Goal: Task Accomplishment & Management: Manage account settings

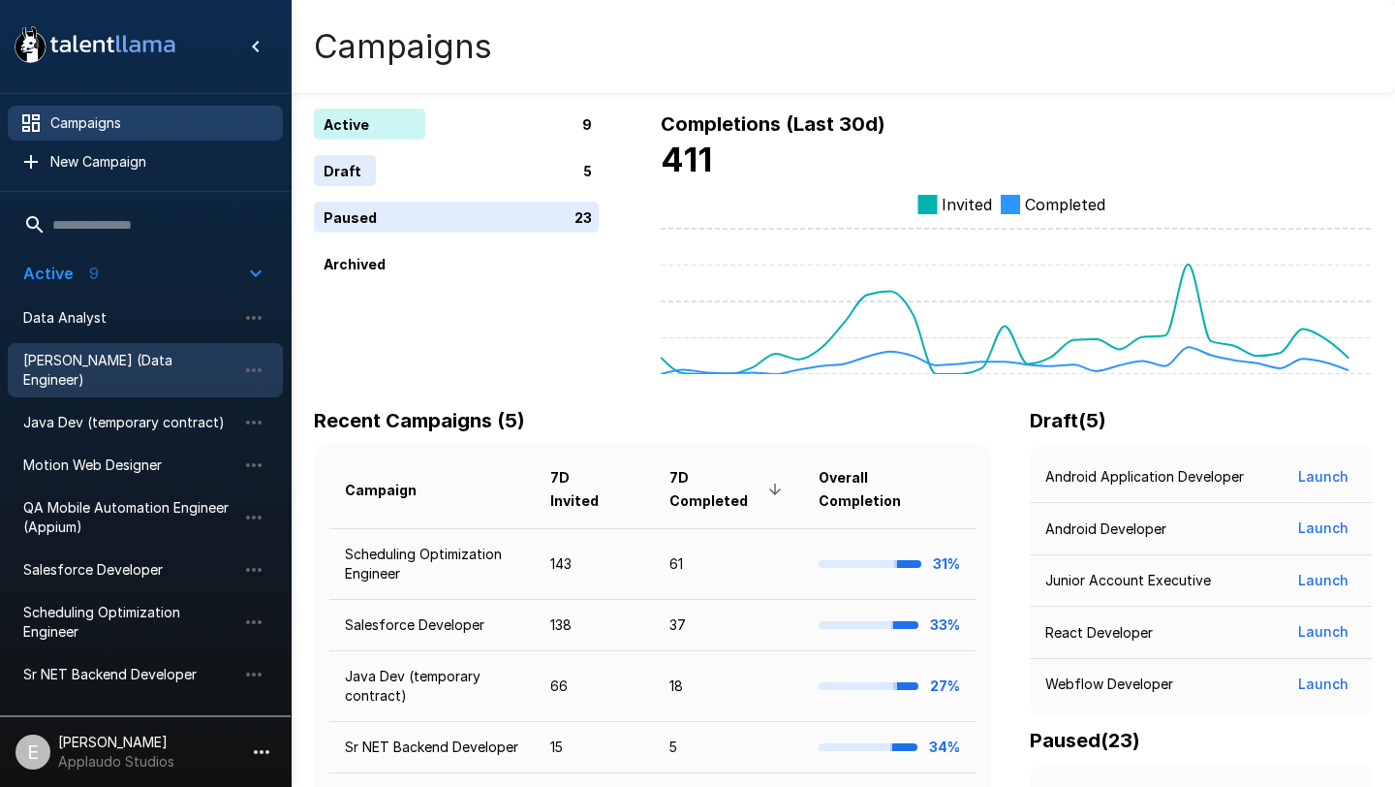
click at [109, 365] on span "[PERSON_NAME] (Data Engineer)" at bounding box center [129, 370] width 213 height 39
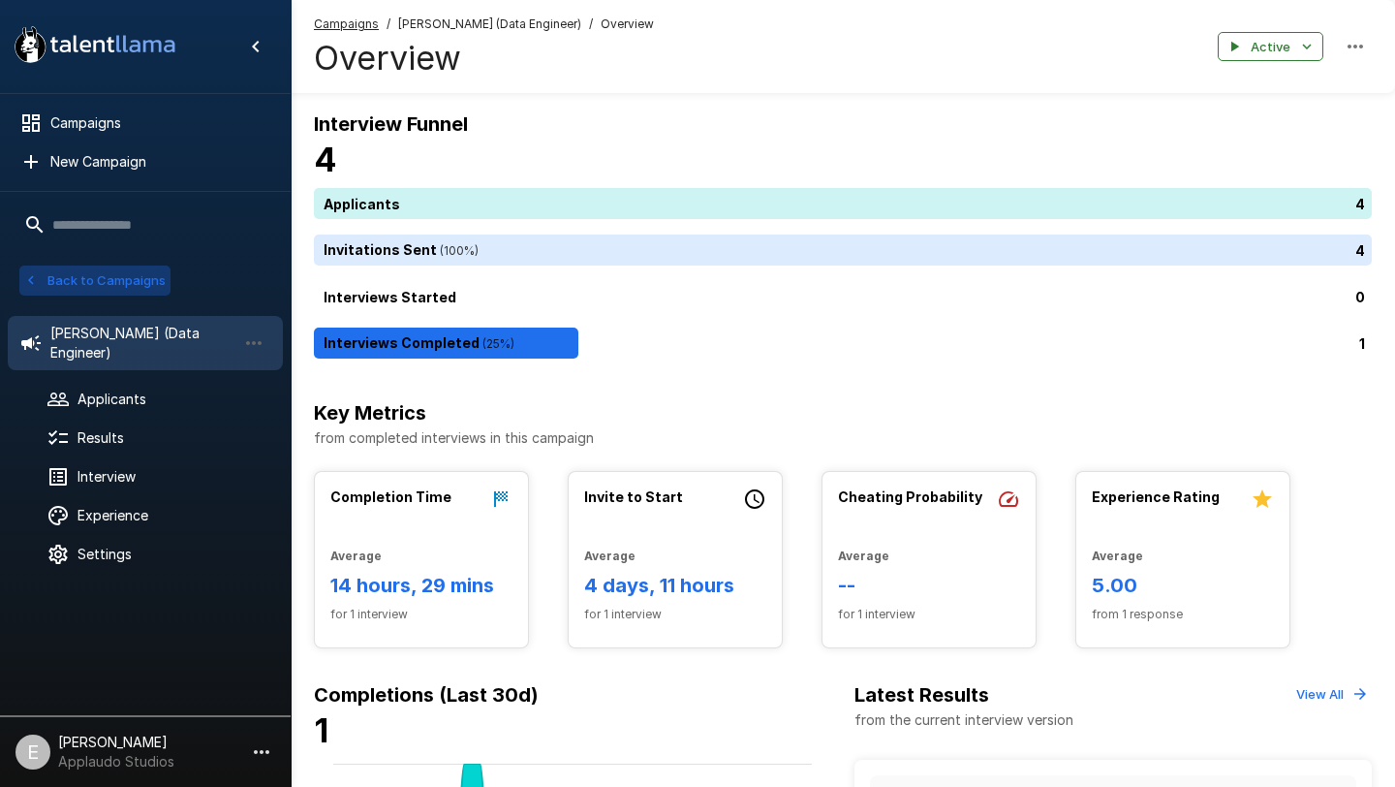
click at [100, 267] on button "Back to Campaigns" at bounding box center [94, 280] width 151 height 30
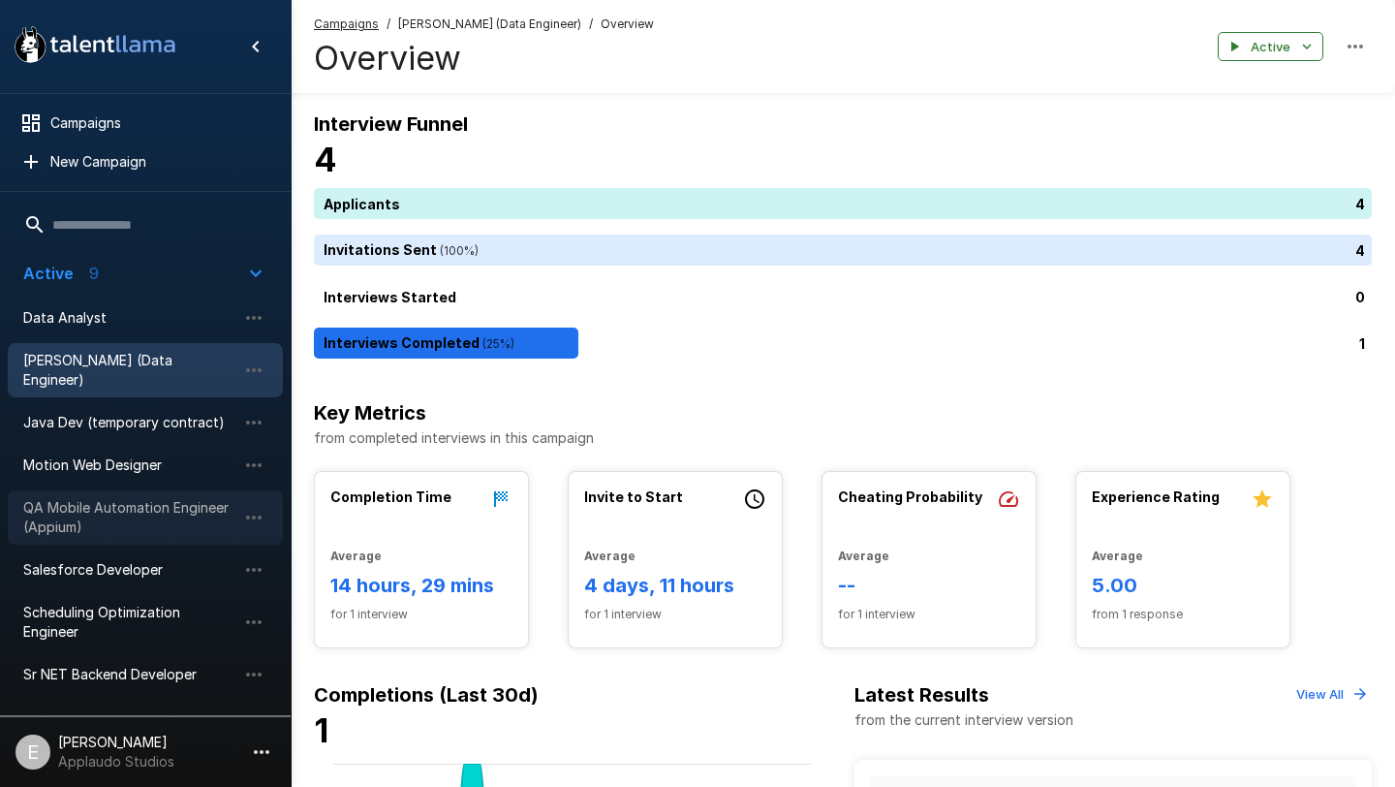
click at [100, 503] on span "QA Mobile Automation Engineer (Appium)" at bounding box center [129, 517] width 213 height 39
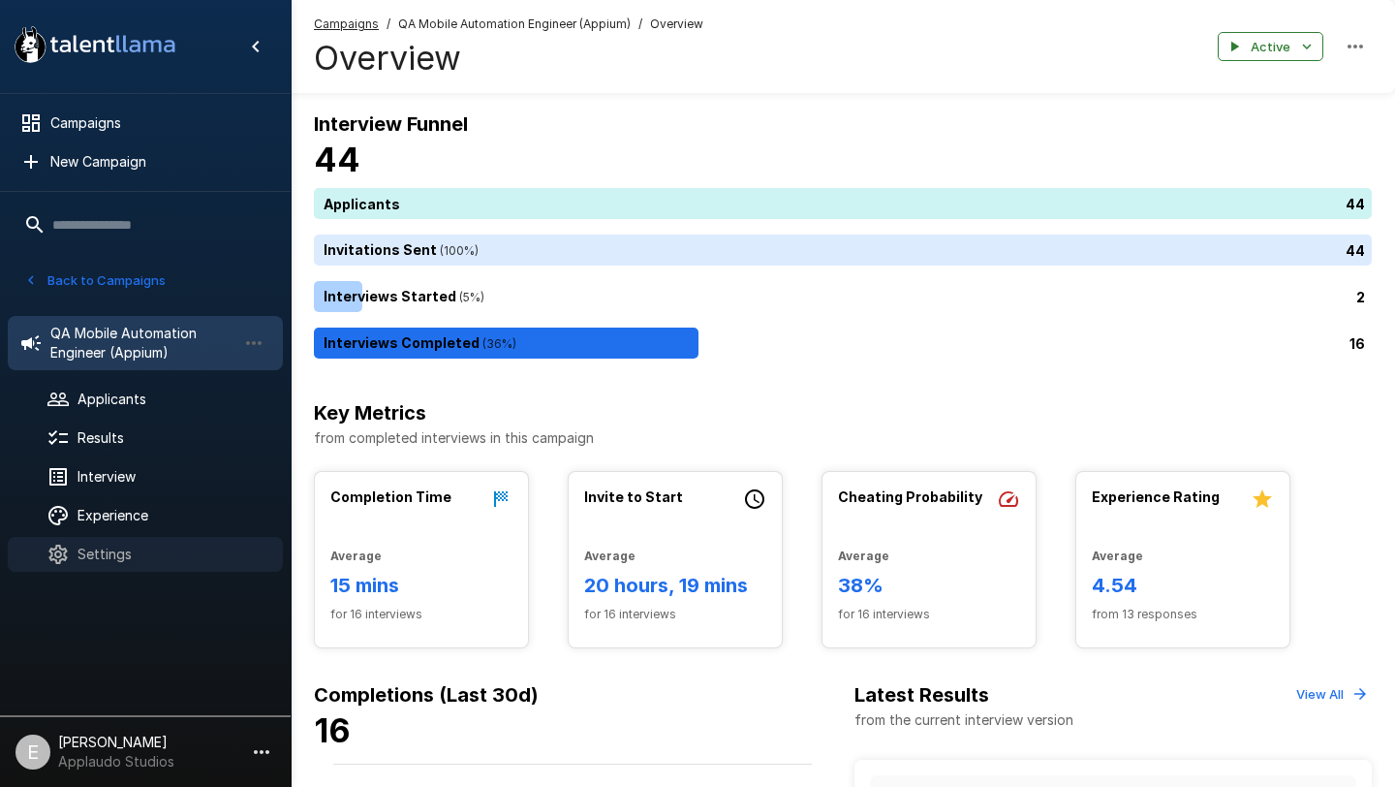
click at [109, 551] on span "Settings" at bounding box center [173, 554] width 190 height 19
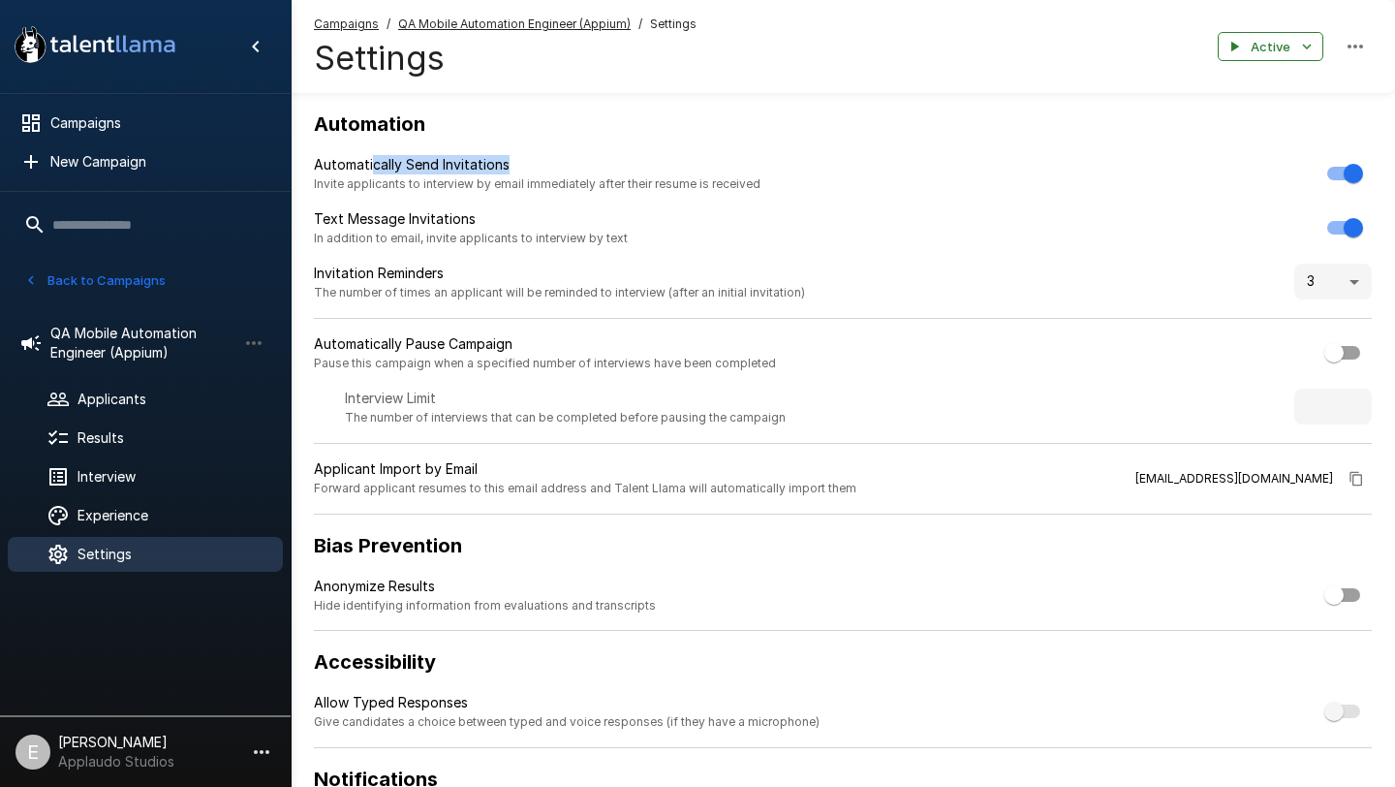
drag, startPoint x: 370, startPoint y: 166, endPoint x: 528, endPoint y: 166, distance: 157.9
click at [529, 166] on p "Automatically Send Invitations" at bounding box center [537, 164] width 447 height 19
click at [343, 224] on p "Text Message Invitations" at bounding box center [471, 218] width 314 height 19
drag, startPoint x: 343, startPoint y: 171, endPoint x: 431, endPoint y: 171, distance: 88.2
click at [432, 171] on p "Automatically Send Invitations" at bounding box center [537, 164] width 447 height 19
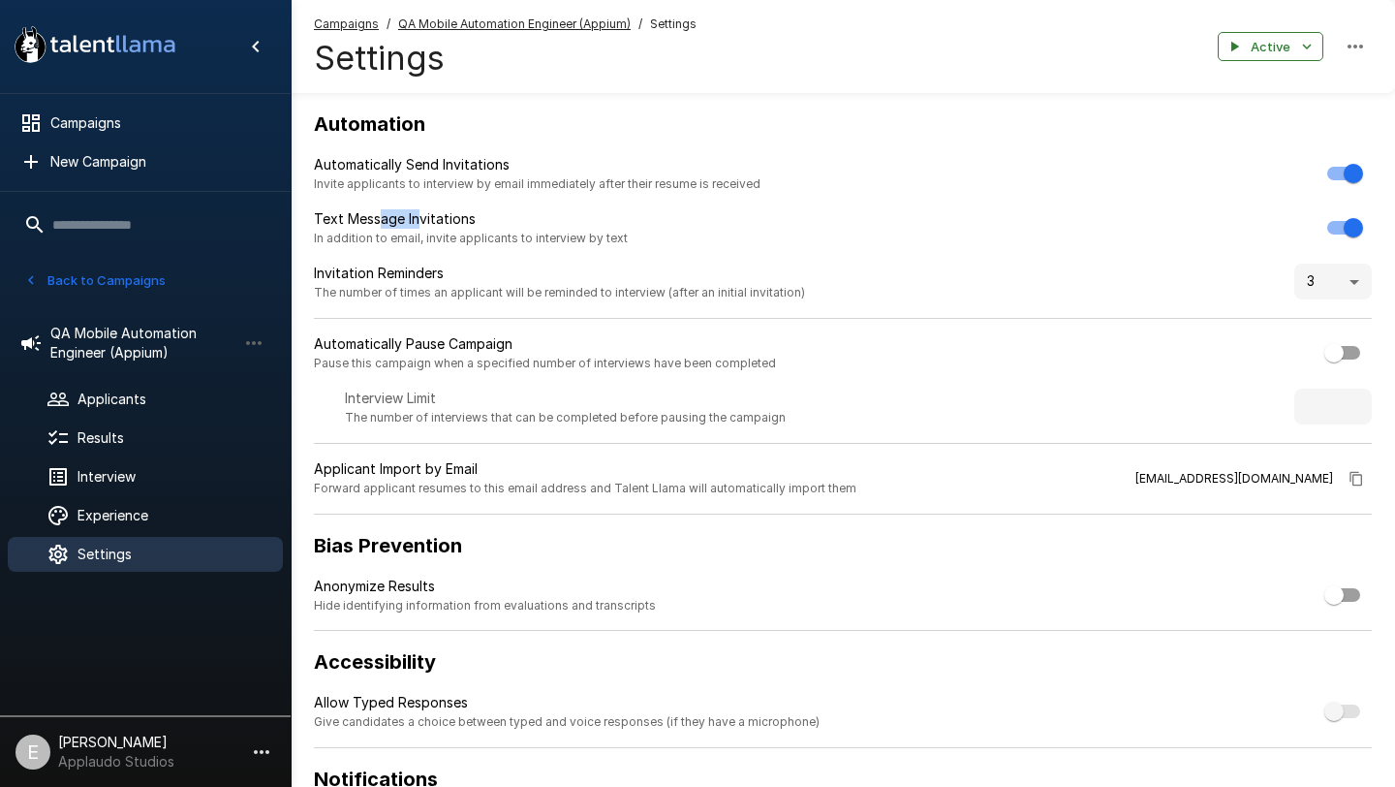
drag, startPoint x: 376, startPoint y: 221, endPoint x: 447, endPoint y: 221, distance: 70.7
click at [447, 221] on p "Text Message Invitations" at bounding box center [471, 218] width 314 height 19
